Goal: Task Accomplishment & Management: Complete application form

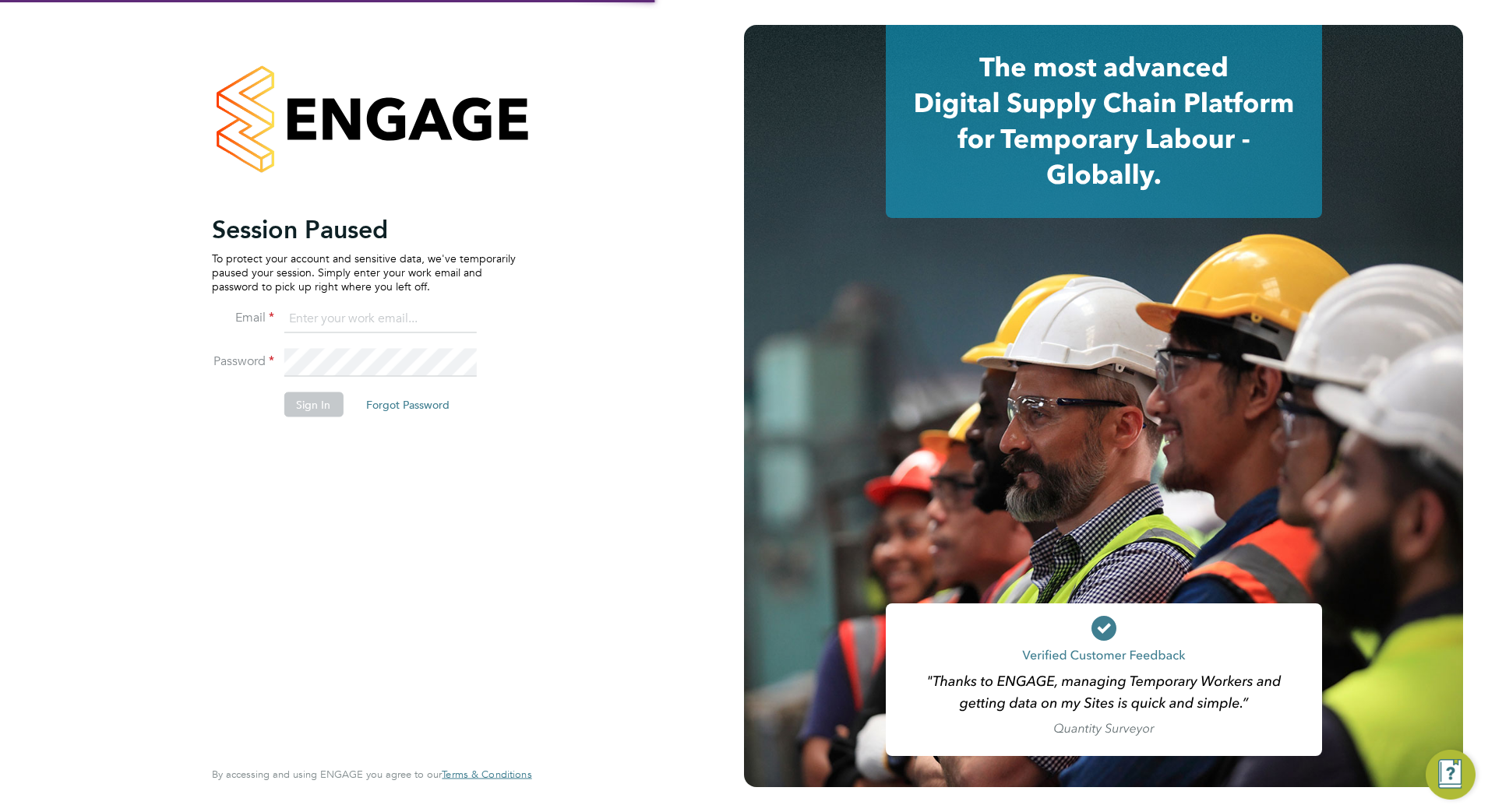
type input "[PERSON_NAME][EMAIL_ADDRESS][DOMAIN_NAME]"
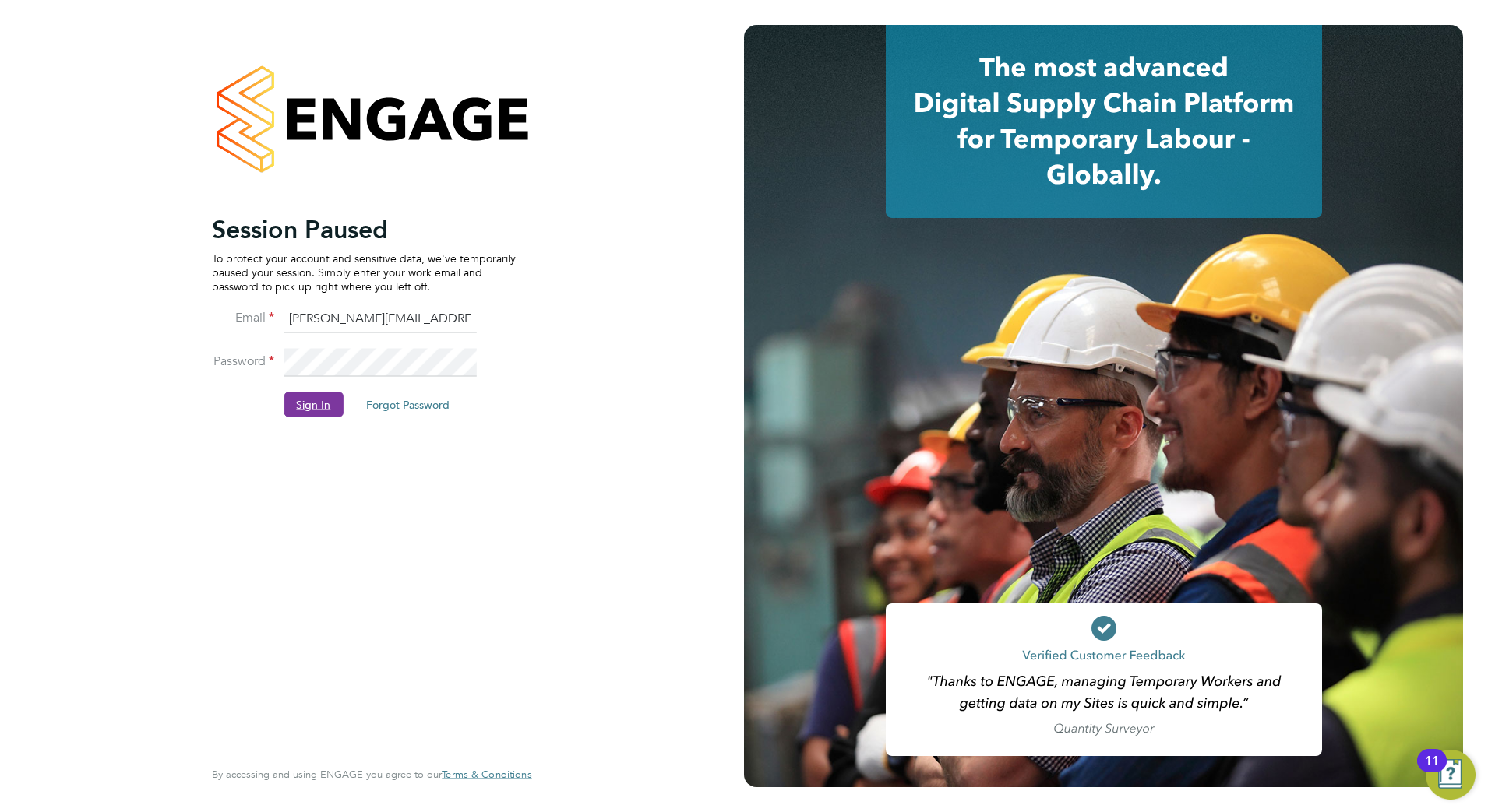
click at [326, 406] on button "Sign In" at bounding box center [313, 404] width 59 height 25
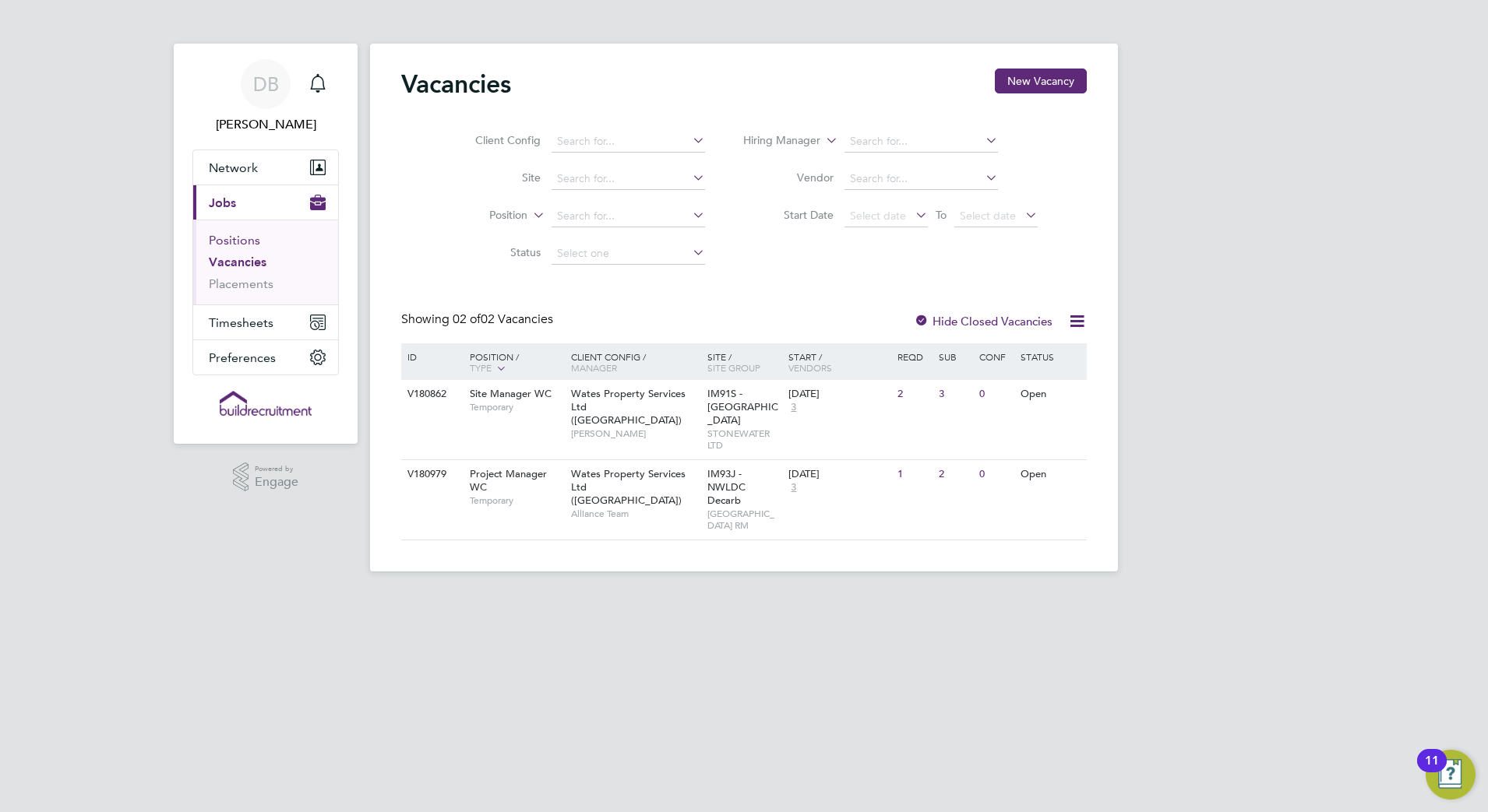
click at [249, 241] on link "Positions" at bounding box center [234, 240] width 52 height 15
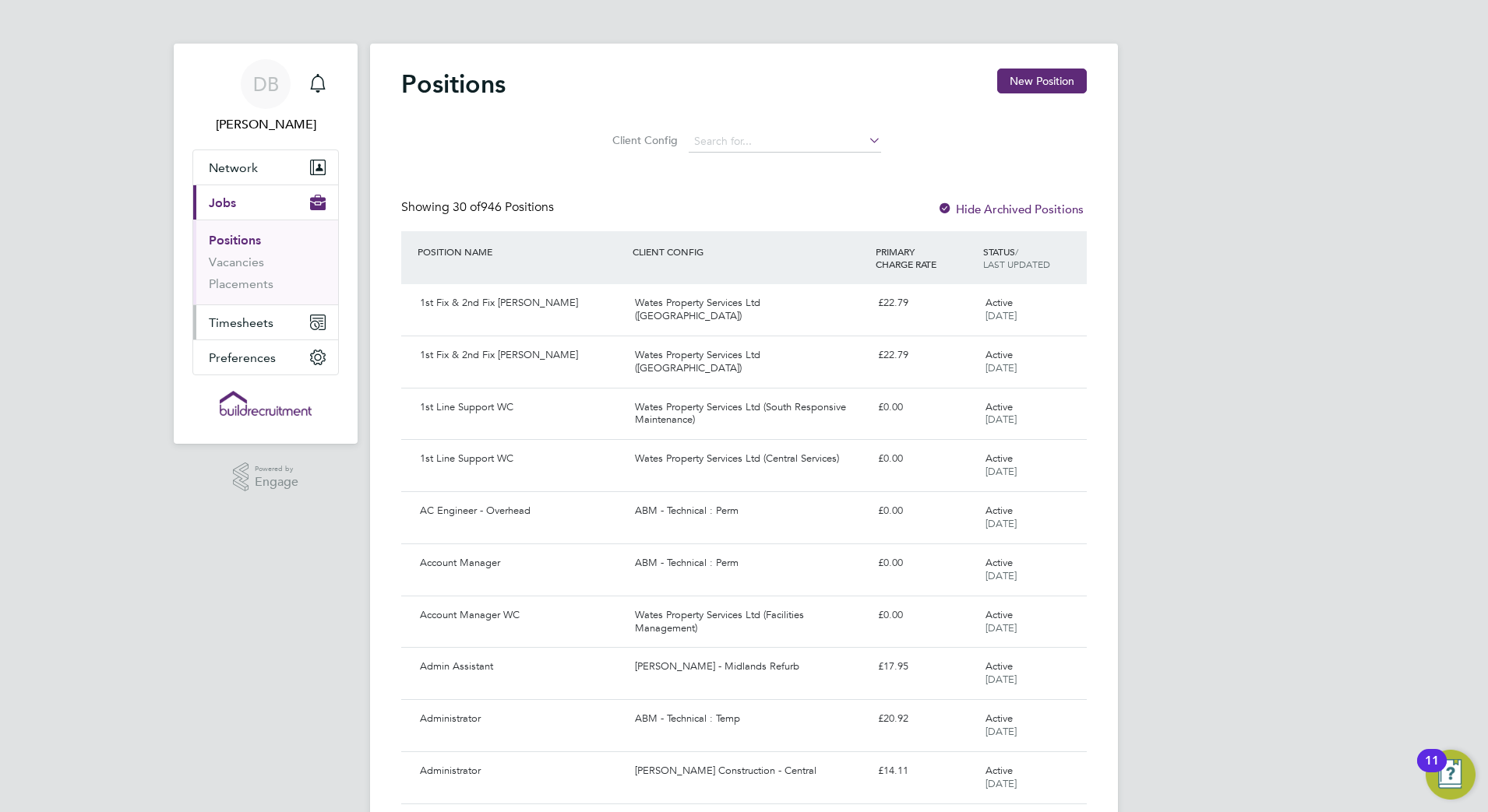
click at [259, 328] on span "Timesheets" at bounding box center [241, 322] width 65 height 15
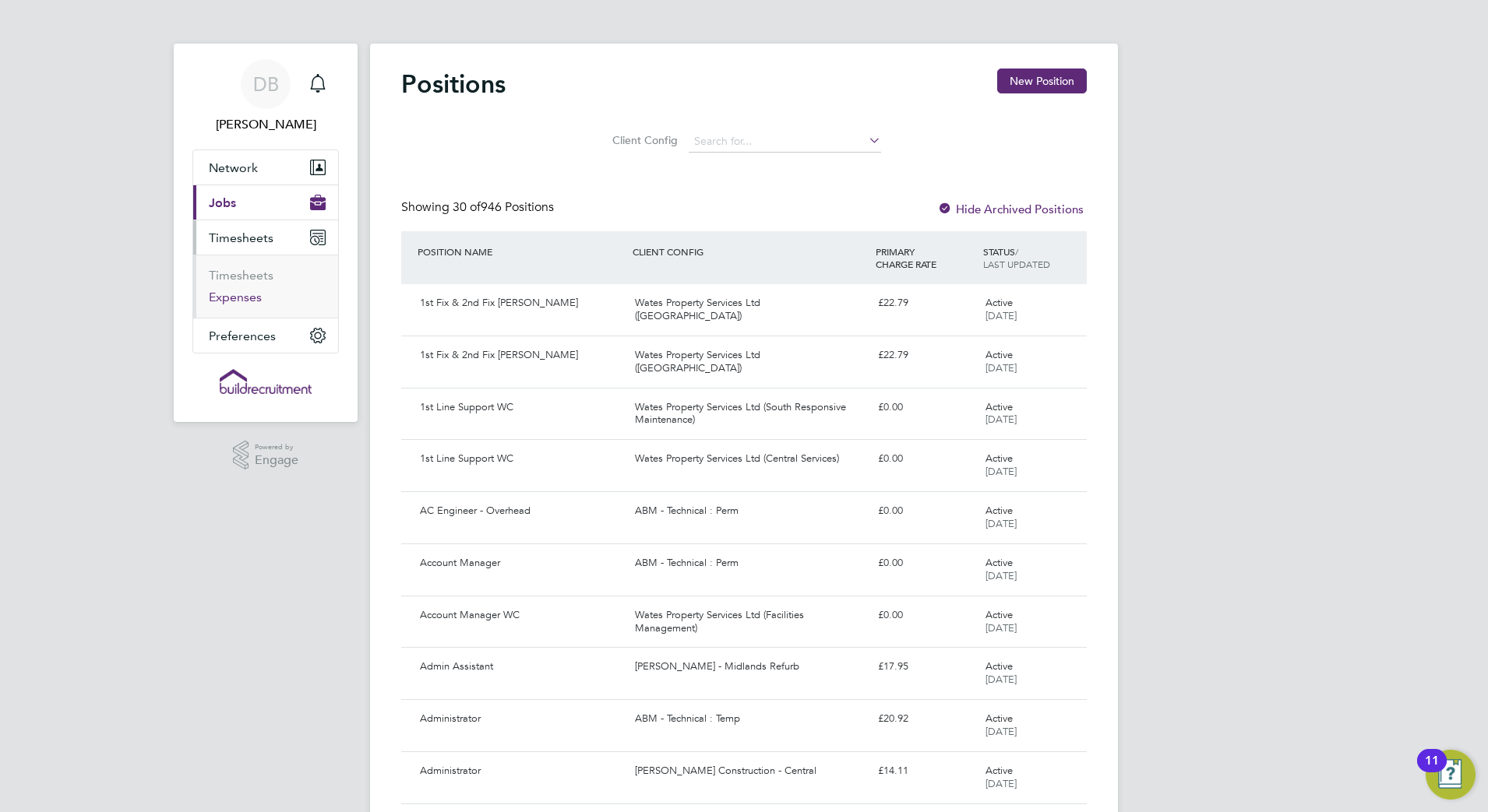
click at [250, 300] on link "Expenses" at bounding box center [235, 298] width 53 height 15
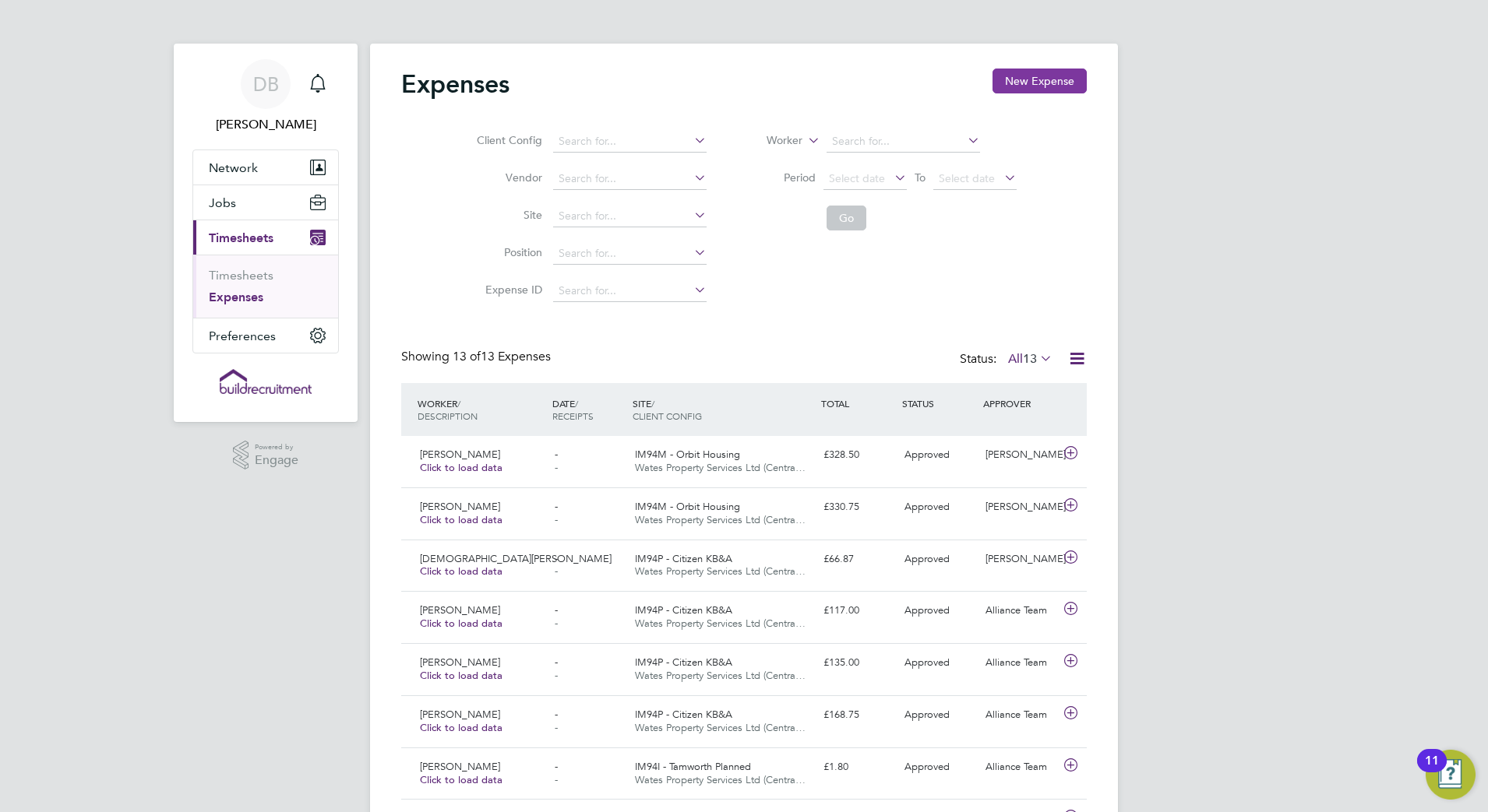
click at [1047, 82] on button "New Expense" at bounding box center [1039, 81] width 94 height 25
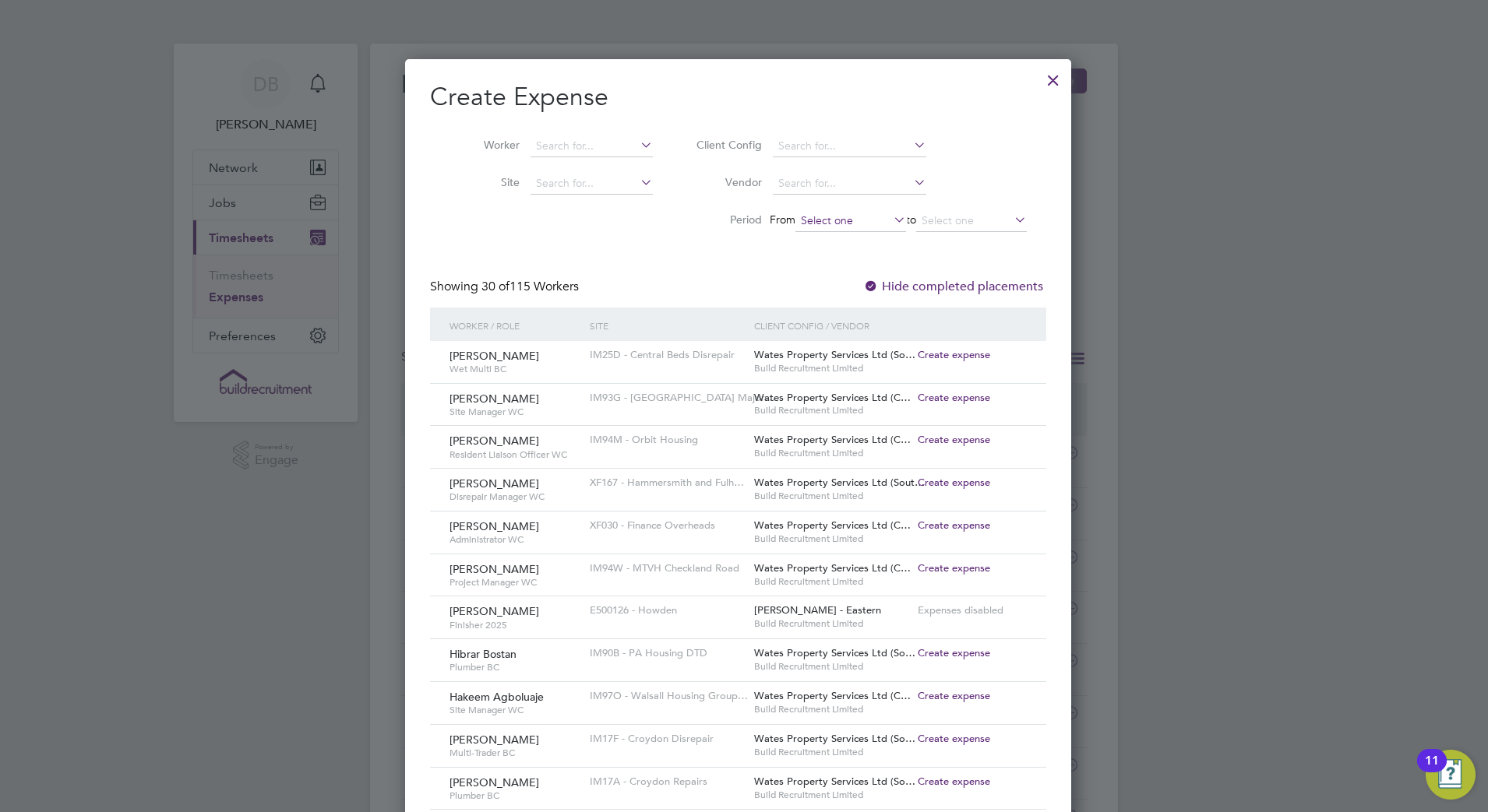
click at [889, 217] on input at bounding box center [850, 221] width 111 height 22
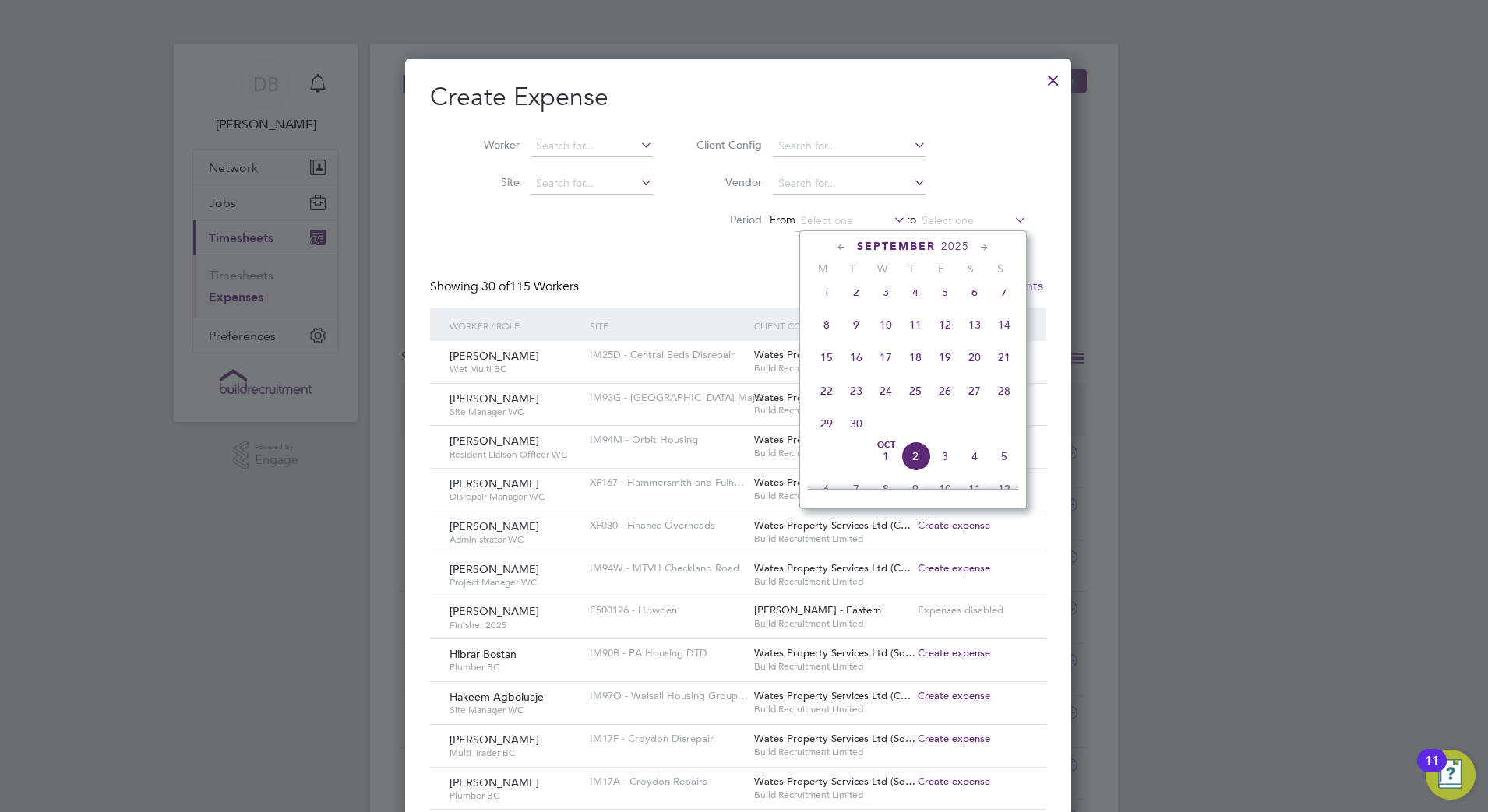
click at [976, 369] on span "20" at bounding box center [974, 357] width 30 height 30
type input "20 Sep 2025"
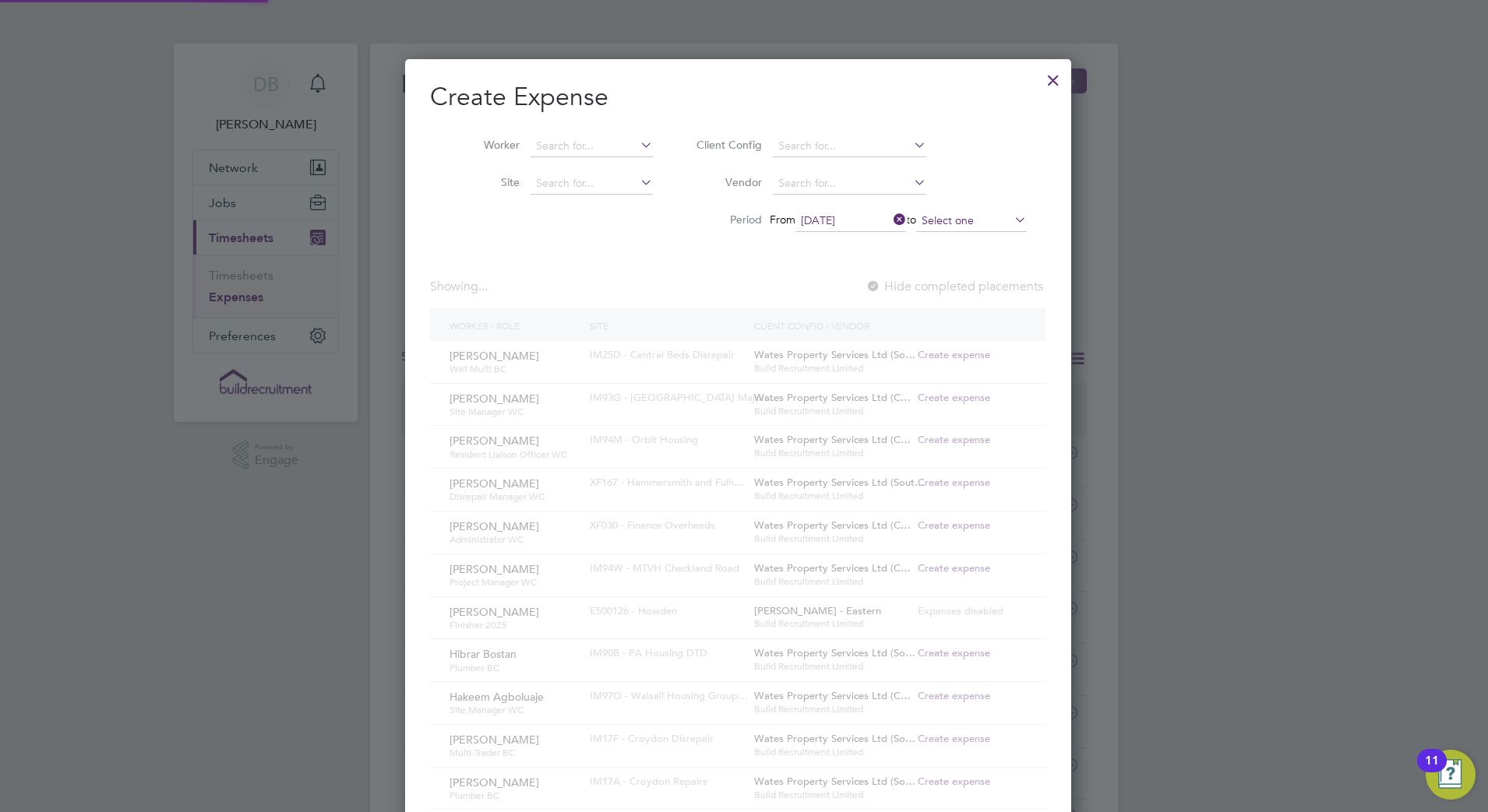
click at [1008, 222] on input at bounding box center [971, 221] width 111 height 22
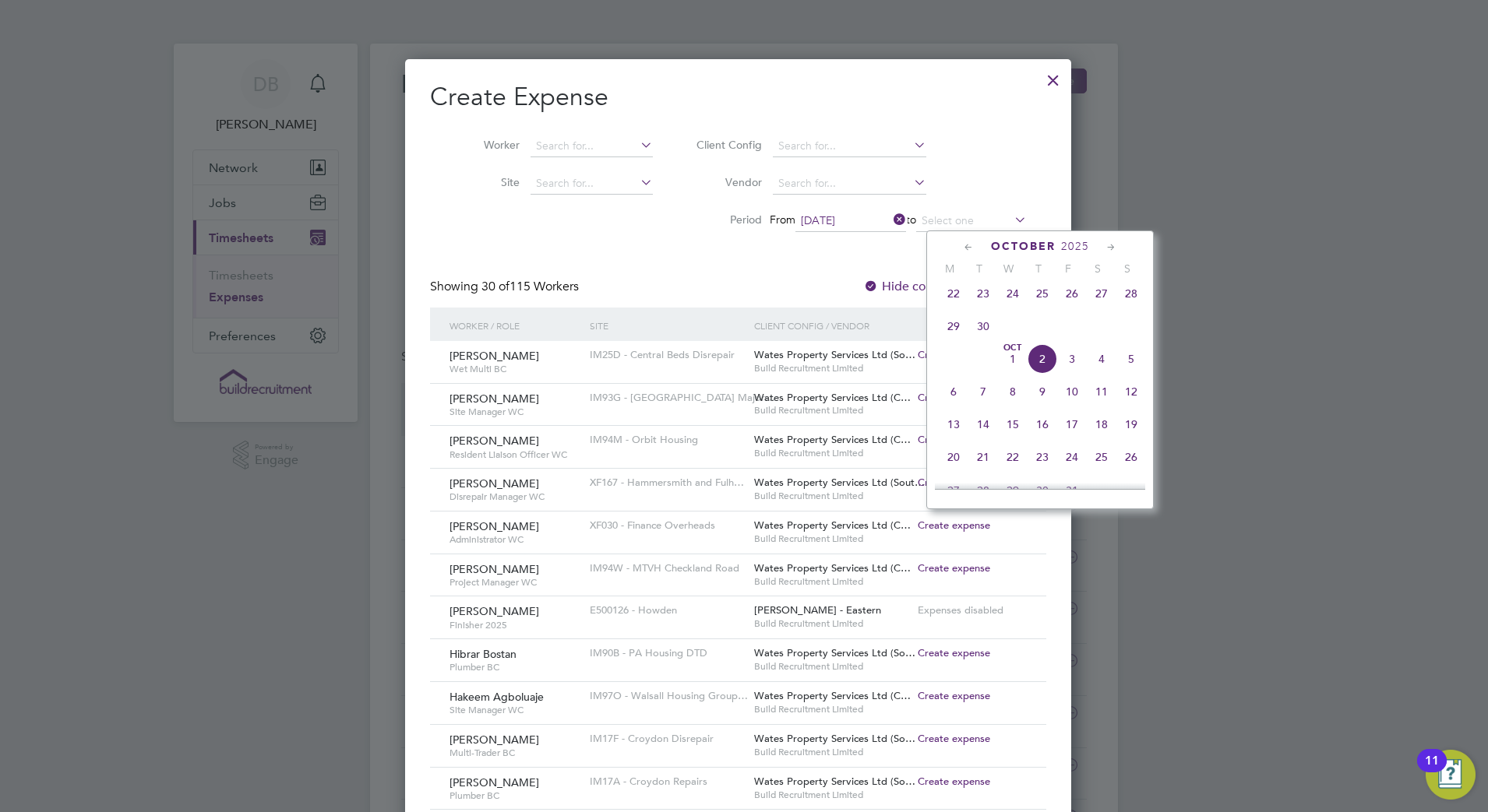
click at [1072, 303] on span "26" at bounding box center [1072, 293] width 30 height 30
type input "26 Sep 2025"
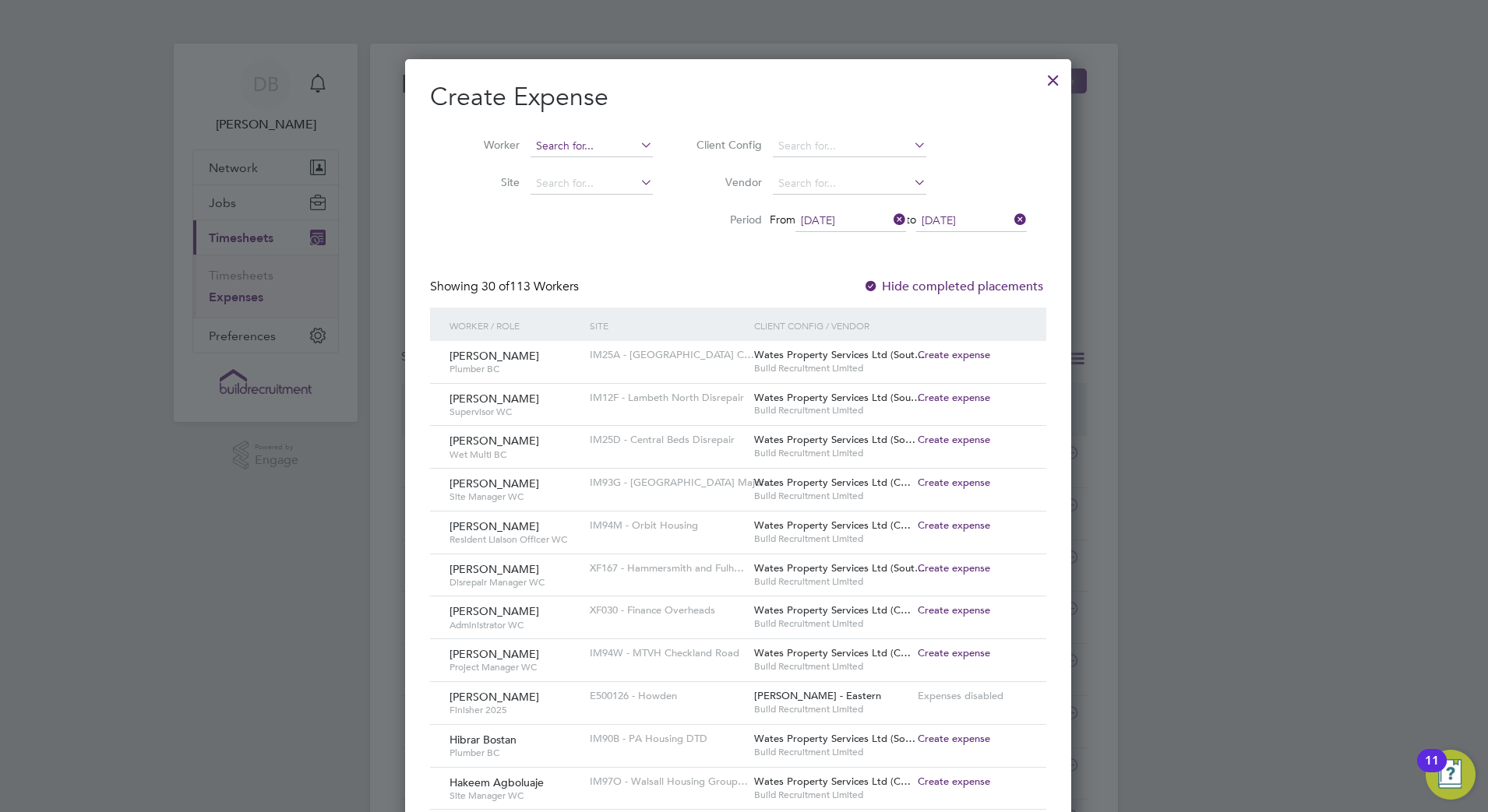
click at [597, 142] on input at bounding box center [591, 146] width 122 height 22
click at [594, 166] on li "Austin Russell" at bounding box center [596, 166] width 134 height 21
type input "Austin Russell"
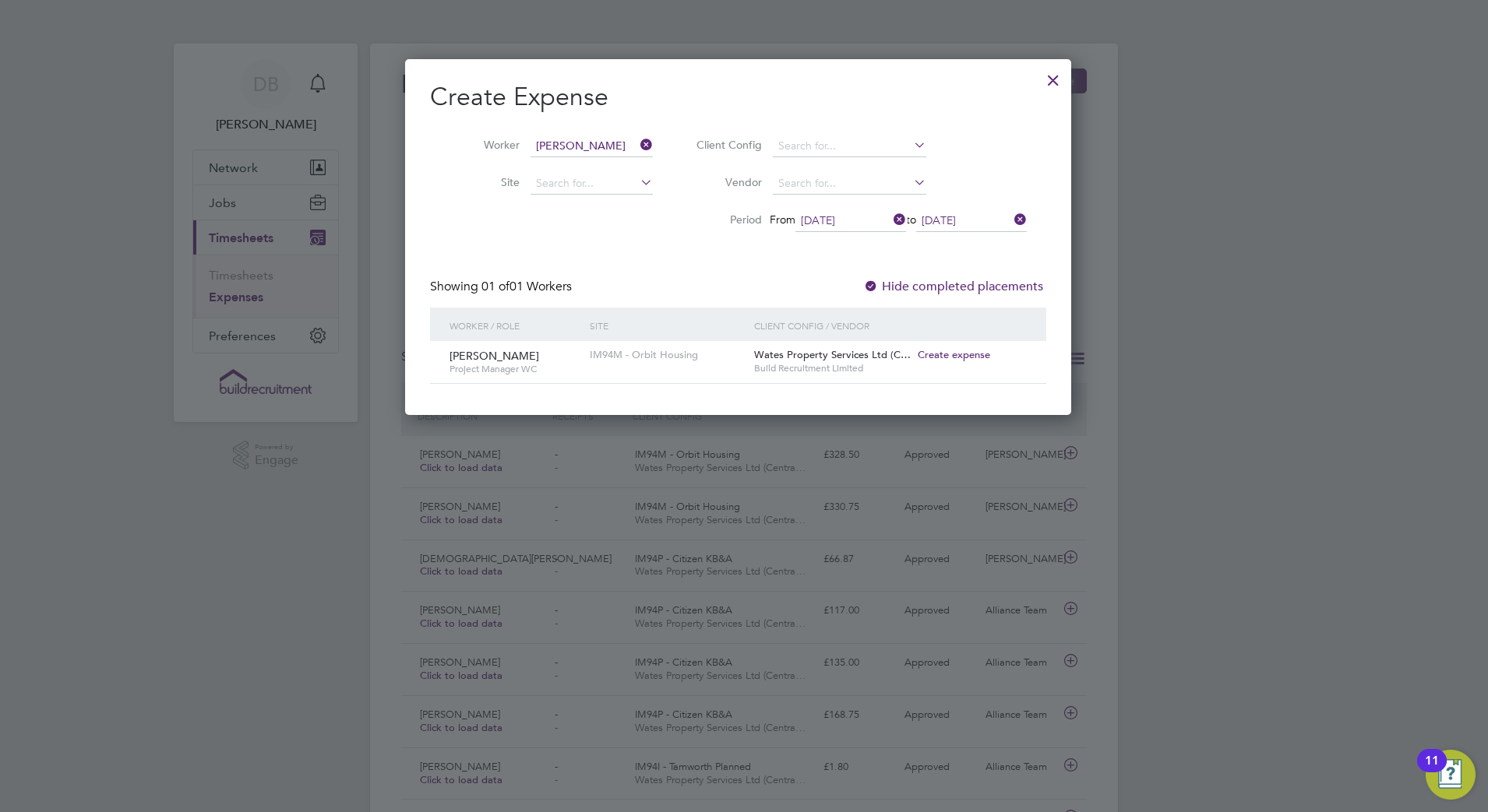
click at [941, 353] on span "Create expense" at bounding box center [953, 355] width 72 height 13
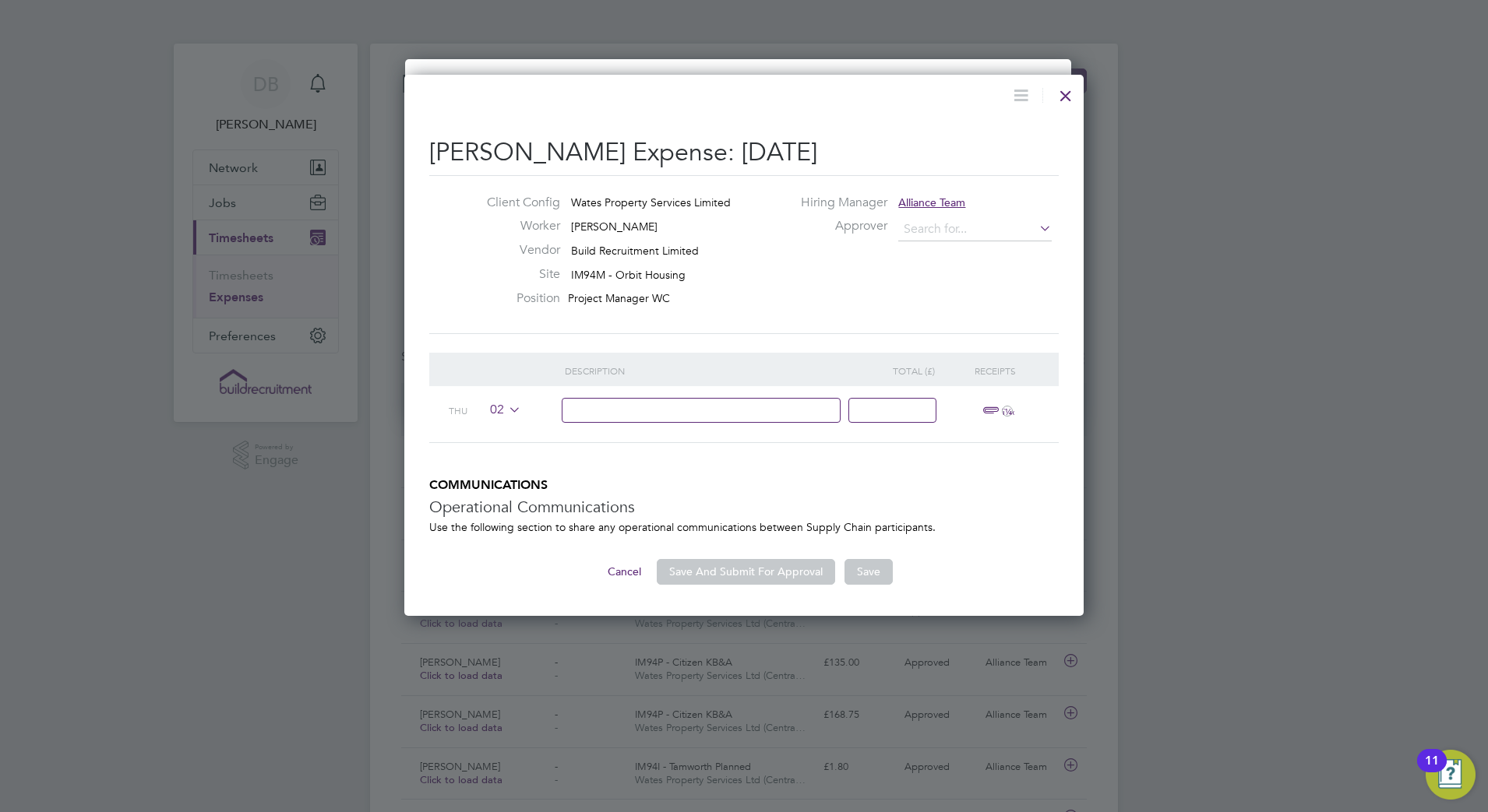
type input "Rod Tapper"
click at [592, 411] on input at bounding box center [702, 411] width 279 height 26
click at [623, 401] on input at bounding box center [702, 411] width 279 height 26
